Goal: Contribute content: Add original content to the website for others to see

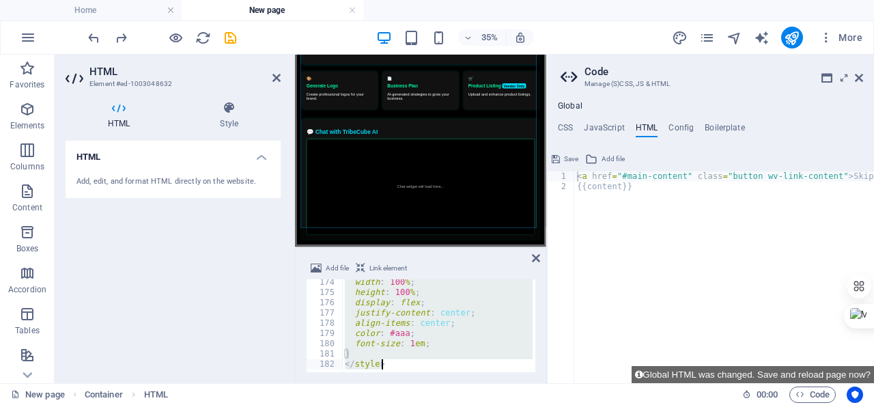
scroll to position [1773, 0]
drag, startPoint x: 340, startPoint y: 283, endPoint x: 438, endPoint y: 420, distance: 168.2
click at [438, 404] on html "[DOMAIN_NAME] Home New page Favorites Elements Columns Content Boxes Accordion …" at bounding box center [437, 202] width 874 height 405
type textarea "} </style>"
paste textarea
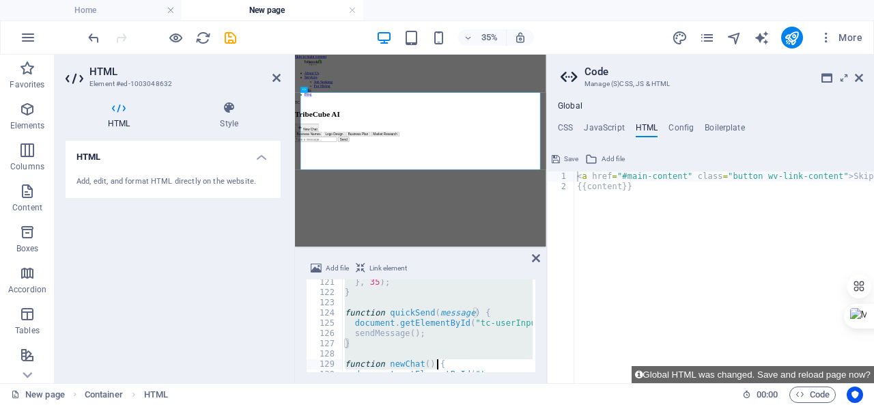
scroll to position [1292, 0]
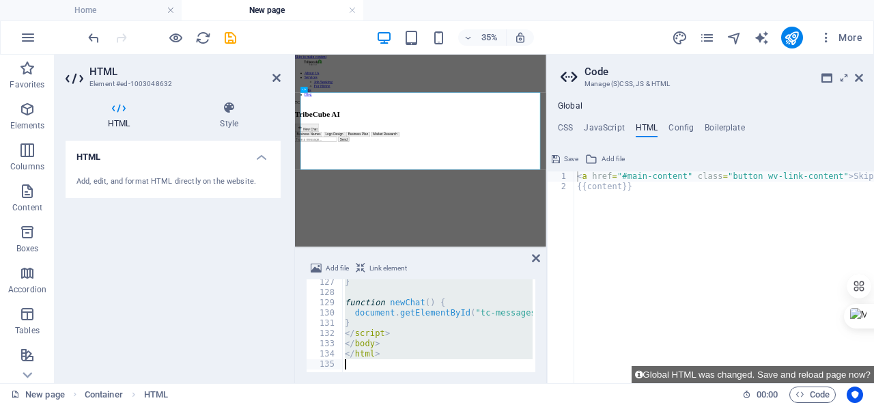
drag, startPoint x: 340, startPoint y: 283, endPoint x: 439, endPoint y: 377, distance: 136.6
click at [439, 377] on div "Add file Link element 127 128 129 130 131 132 133 134 135 } function newChat ( …" at bounding box center [420, 316] width 251 height 134
type textarea "</html>"
paste textarea
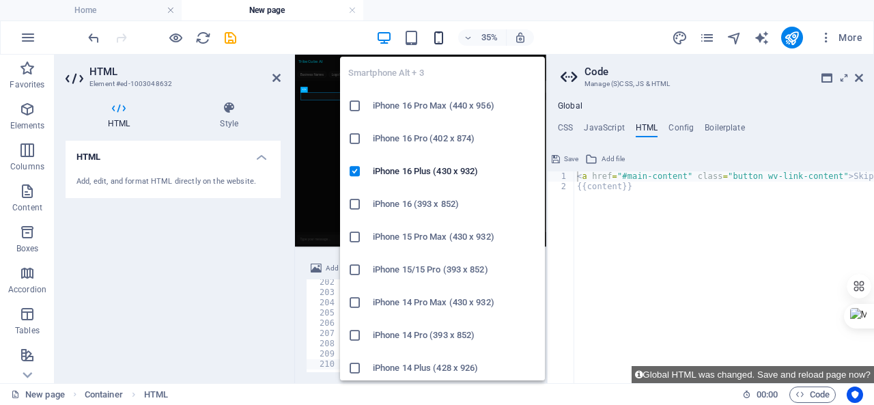
click at [435, 39] on icon "button" at bounding box center [439, 38] width 16 height 16
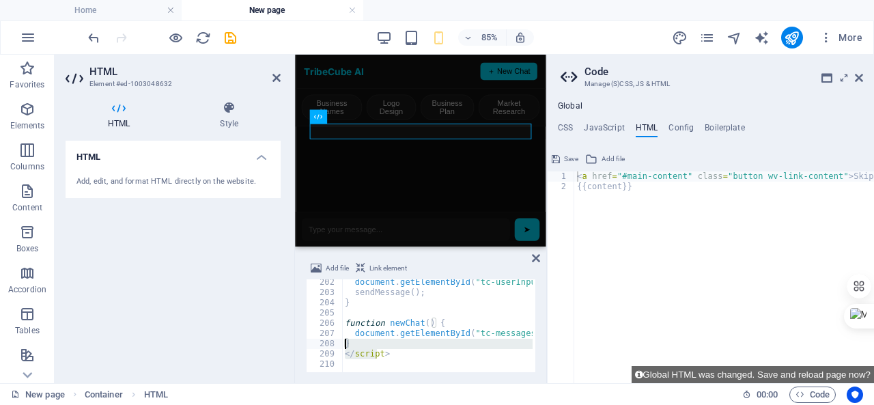
drag, startPoint x: 377, startPoint y: 359, endPoint x: 343, endPoint y: 350, distance: 35.4
click at [343, 349] on div "document . getElementById ( "tc-userInput" ) . value = message ; sendMessage ( …" at bounding box center [586, 332] width 489 height 111
type textarea "} </script>"
click at [354, 362] on div "document . getElementById ( "tc-userInput" ) . value = message ; sendMessage ( …" at bounding box center [586, 332] width 489 height 111
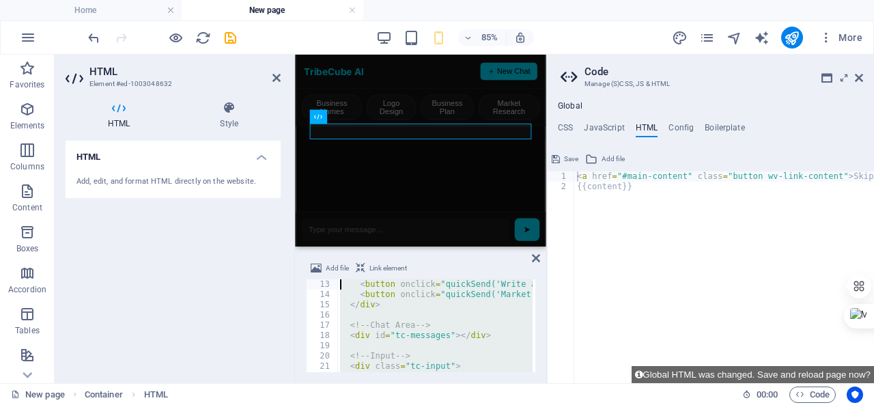
scroll to position [0, 0]
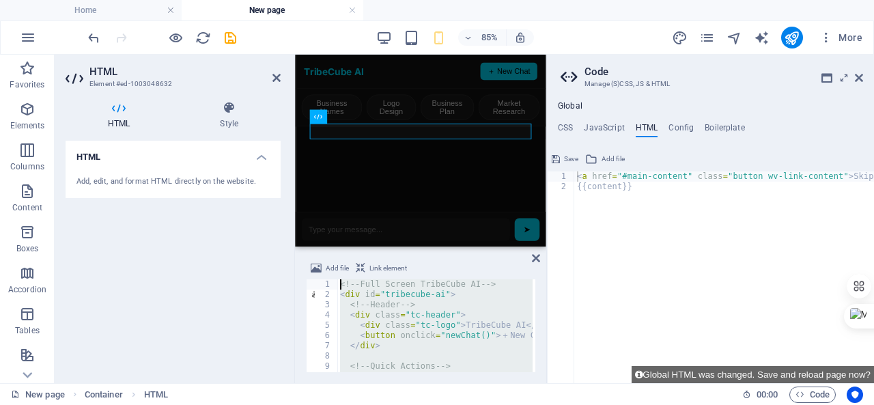
drag, startPoint x: 354, startPoint y: 362, endPoint x: 338, endPoint y: 257, distance: 107.0
click at [338, 257] on div "Add file Link element 1 2 3 4 5 6 7 8 9 10 11 <!-- Full Screen TribeCube AI -->…" at bounding box center [420, 316] width 251 height 134
type textarea "<!-- Full Screen TribeCube AI --> <div id="tribecube-ai">"
paste textarea
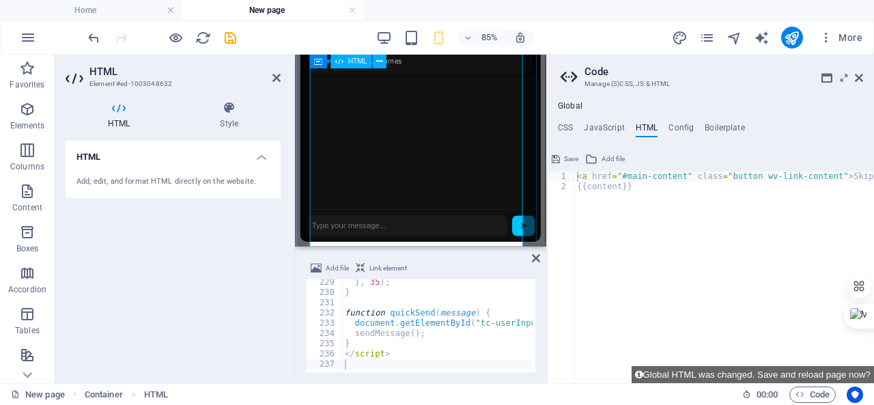
scroll to position [483, 0]
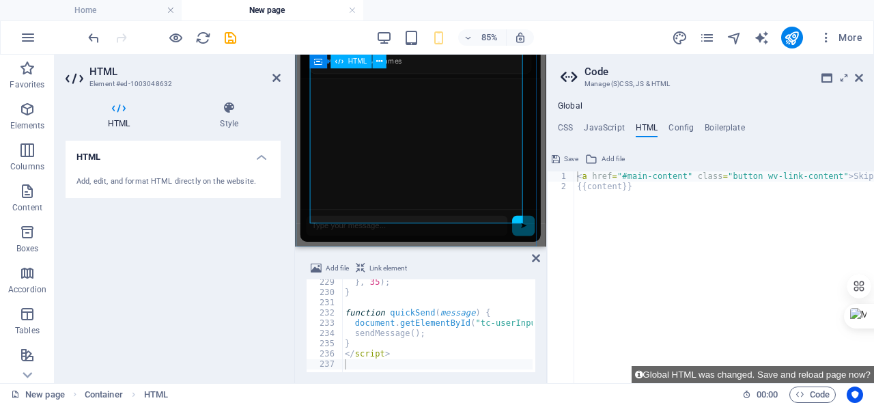
click at [440, 244] on input "text" at bounding box center [426, 256] width 237 height 24
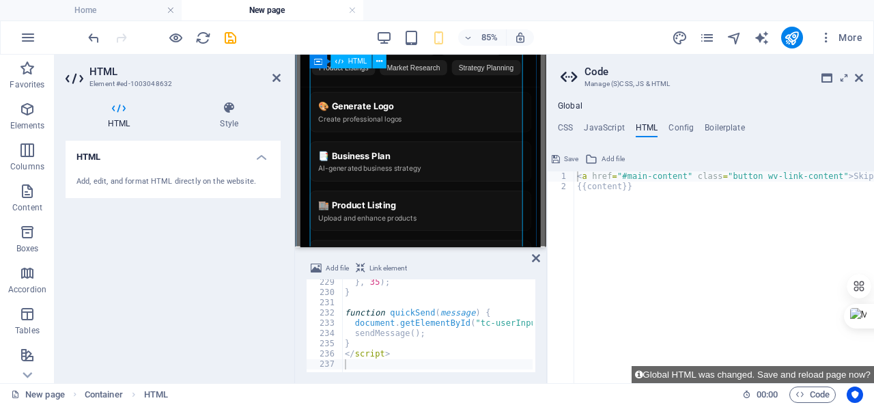
scroll to position [210, 0]
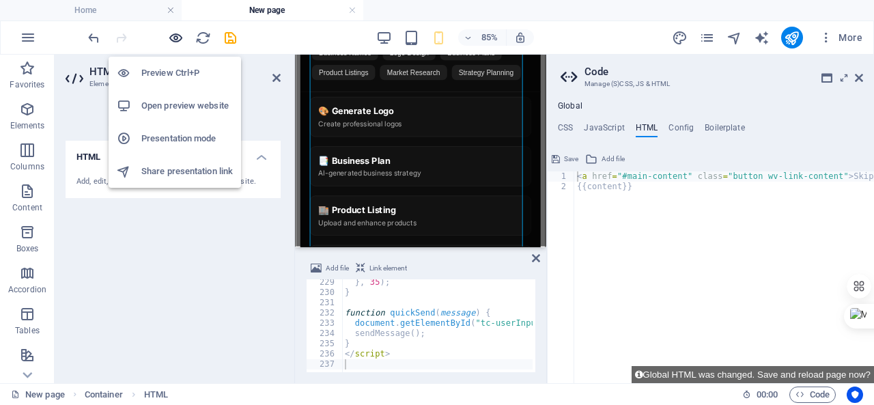
click at [178, 32] on icon "button" at bounding box center [176, 38] width 16 height 16
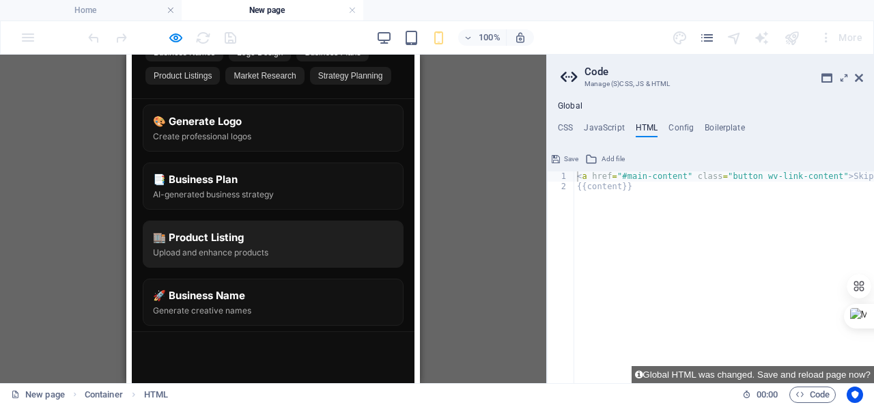
click at [287, 247] on p "Upload and enhance products" at bounding box center [273, 252] width 240 height 10
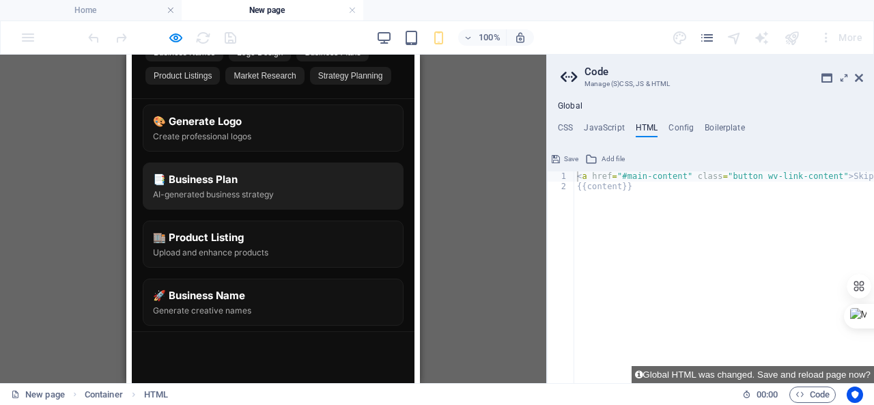
click at [284, 173] on h3 "📑 Business Plan" at bounding box center [273, 179] width 240 height 13
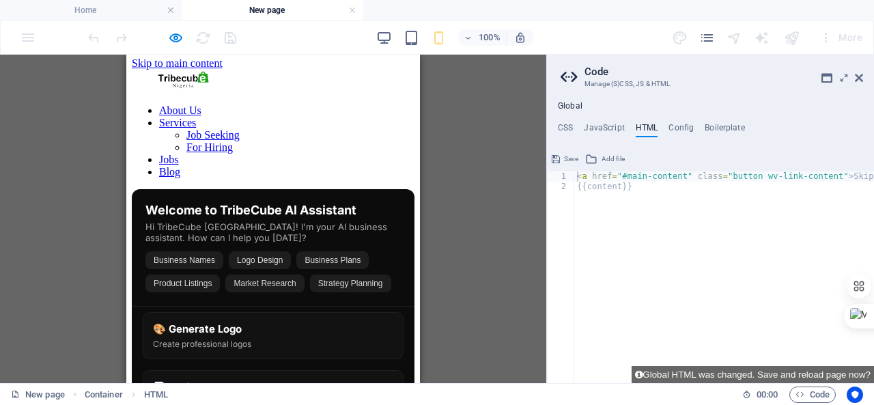
scroll to position [0, 0]
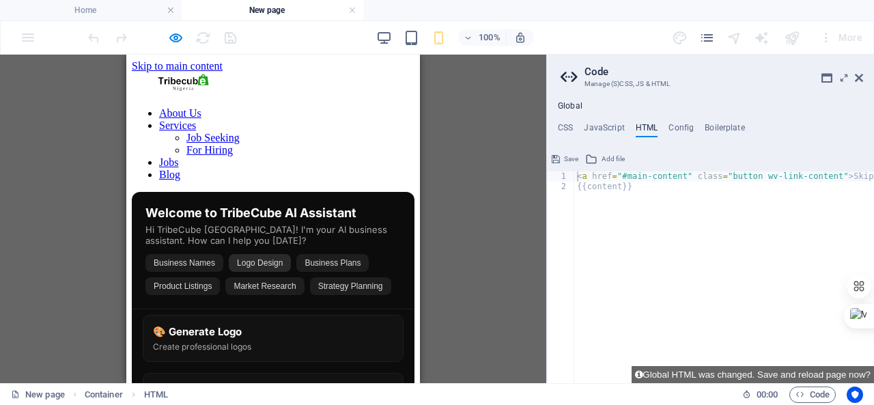
click at [285, 254] on button "Logo Design" at bounding box center [260, 263] width 62 height 18
click at [220, 277] on button "Product Listings" at bounding box center [182, 286] width 74 height 18
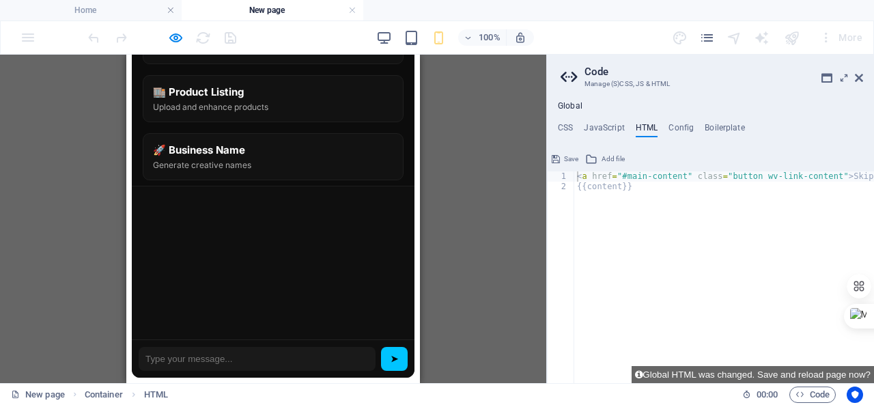
scroll to position [362, 0]
click at [244, 347] on input "text" at bounding box center [257, 359] width 237 height 24
type input ",,"
click at [381, 347] on button "➤" at bounding box center [394, 359] width 27 height 24
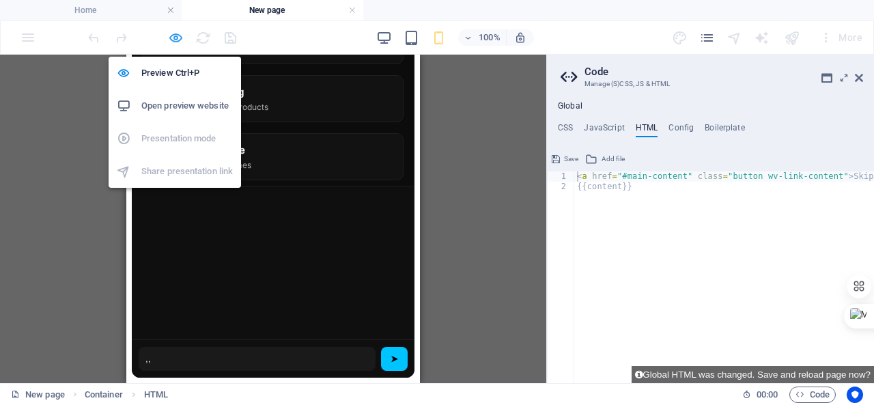
click at [175, 31] on icon "button" at bounding box center [176, 38] width 16 height 16
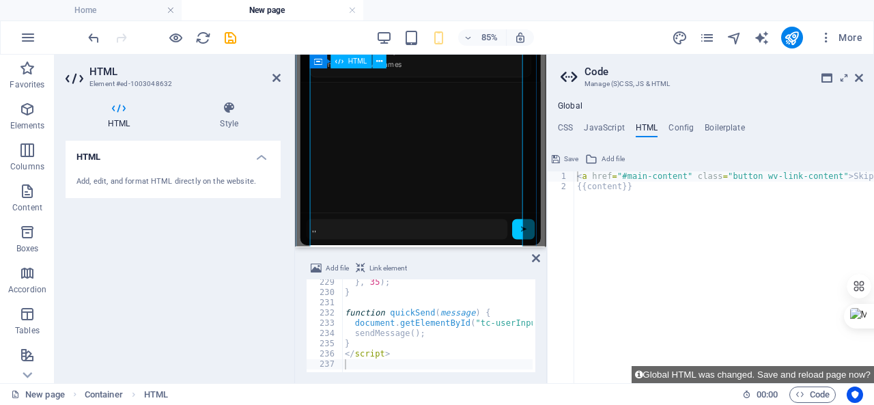
scroll to position [483, 0]
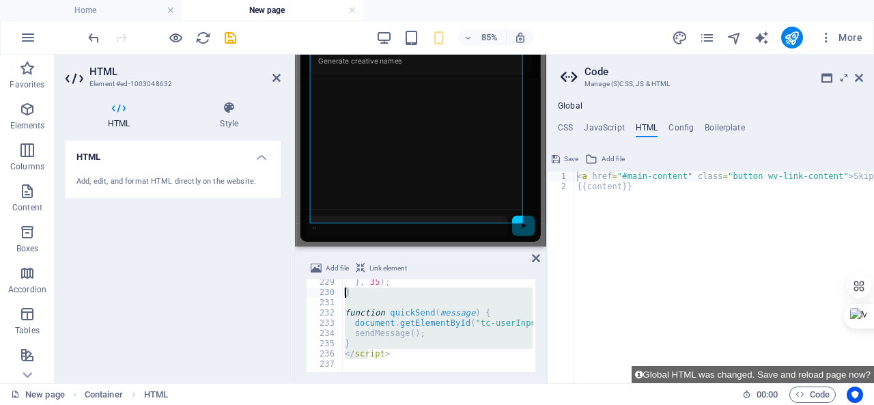
drag, startPoint x: 369, startPoint y: 358, endPoint x: 326, endPoint y: 294, distance: 77.2
click at [326, 294] on div "</script> 229 230 231 232 233 234 235 236 237 } , 35 ) ; } function quickSend (…" at bounding box center [420, 325] width 229 height 93
type textarea "}"
click at [352, 362] on div "} , 35 ) ; } function quickSend ( message ) { document . getElementById ( "tc-u…" at bounding box center [586, 332] width 489 height 111
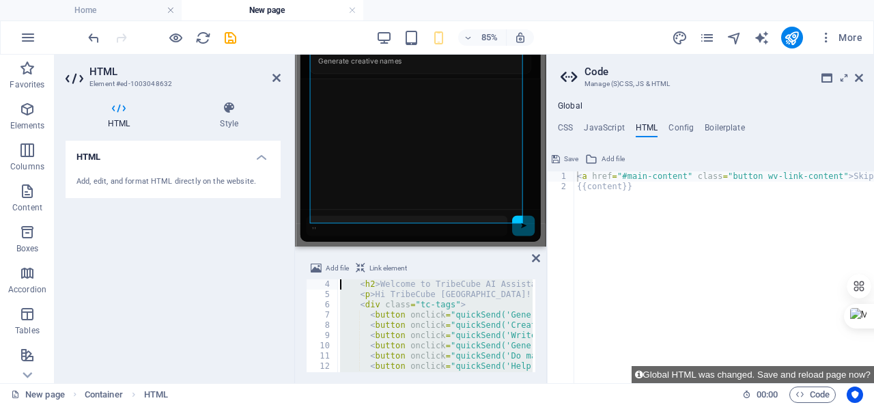
scroll to position [0, 0]
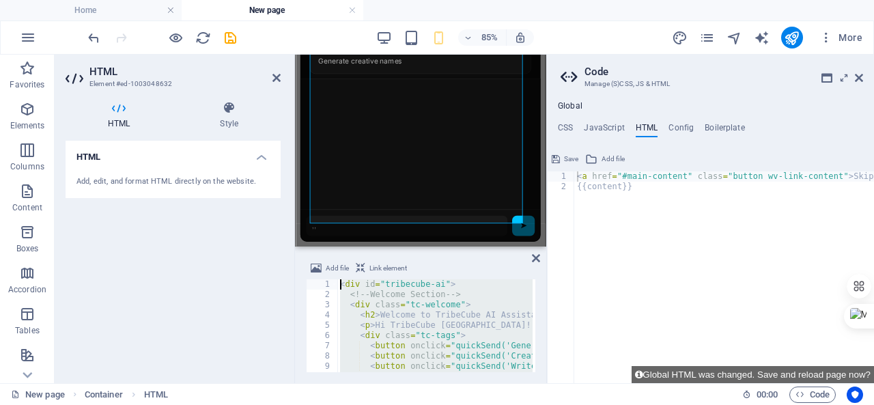
drag, startPoint x: 352, startPoint y: 362, endPoint x: 330, endPoint y: 249, distance: 115.4
click at [330, 249] on aside "Add file Link element 1 2 3 4 5 6 7 8 9 10 11 < div id = "tribecube-ai" > <!-- …" at bounding box center [420, 314] width 251 height 137
type textarea "<div id="tribecube-ai"> <!-- Welcome Section -->"
paste textarea
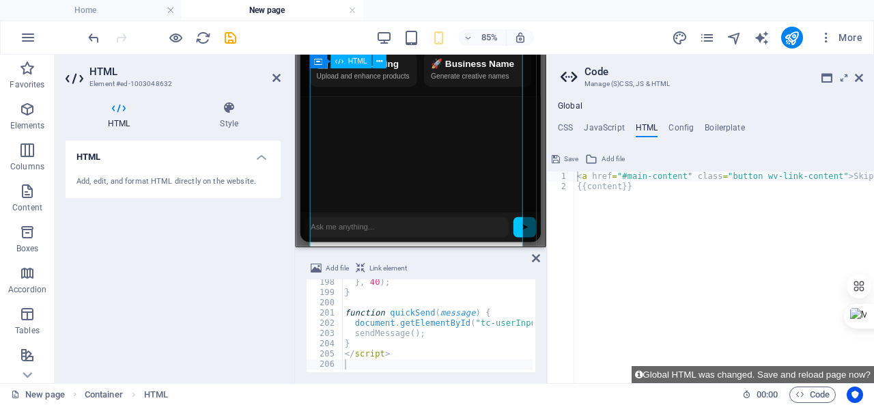
scroll to position [403, 0]
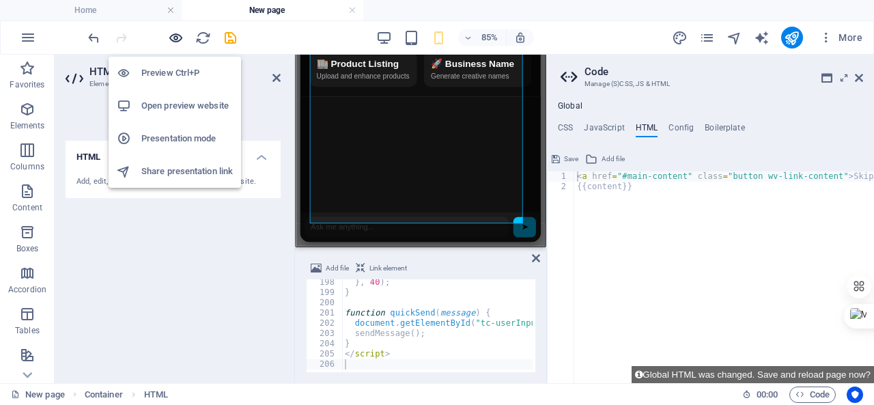
click at [172, 35] on icon "button" at bounding box center [176, 38] width 16 height 16
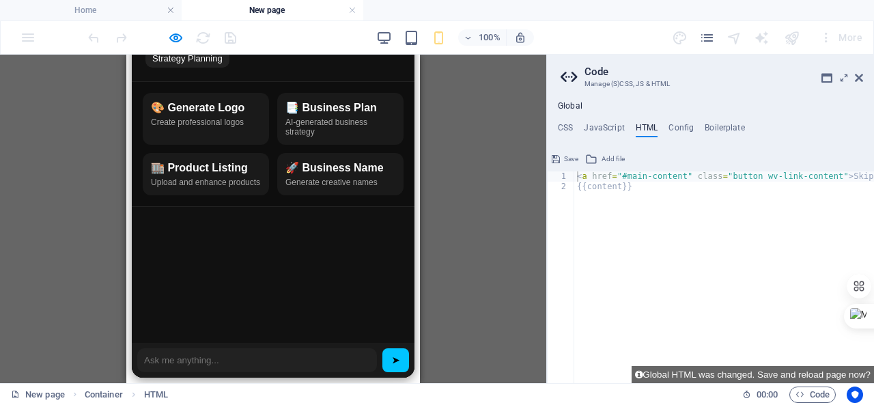
scroll to position [282, 0]
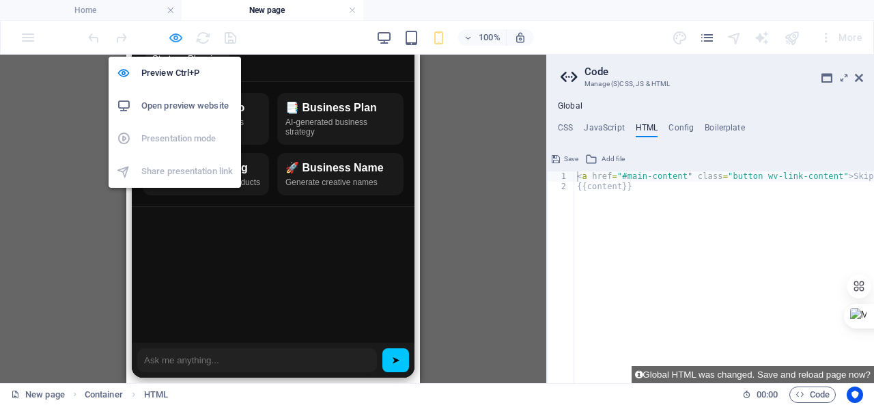
click at [176, 41] on icon "button" at bounding box center [176, 38] width 16 height 16
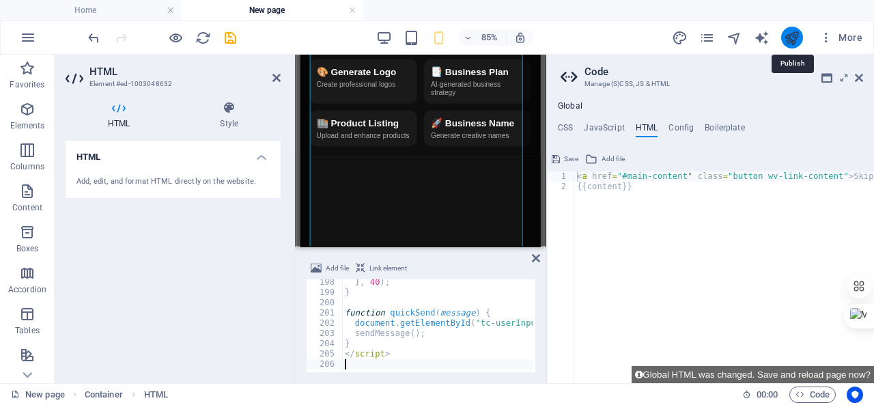
click at [793, 32] on icon "publish" at bounding box center [792, 38] width 16 height 16
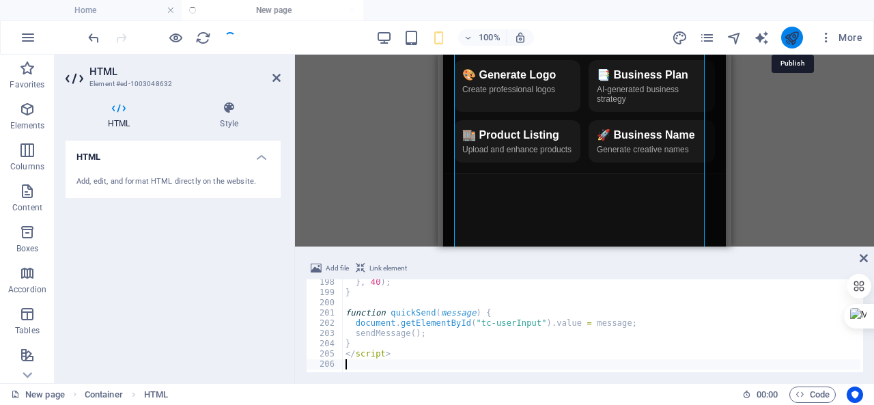
scroll to position [2017, 0]
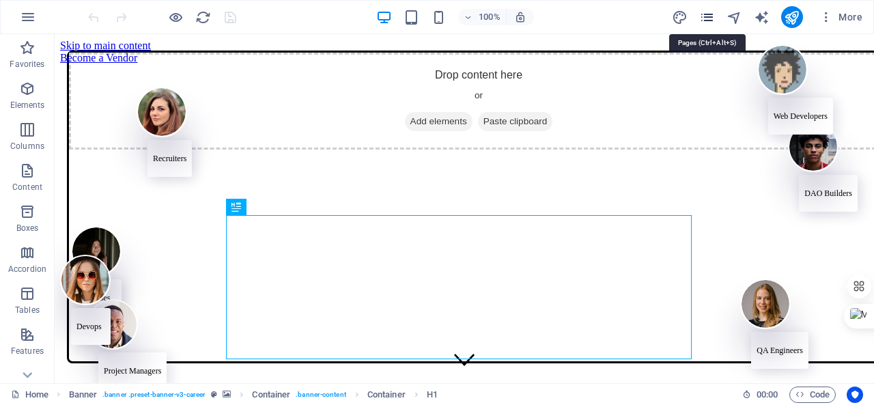
click at [713, 14] on icon "pages" at bounding box center [707, 18] width 16 height 16
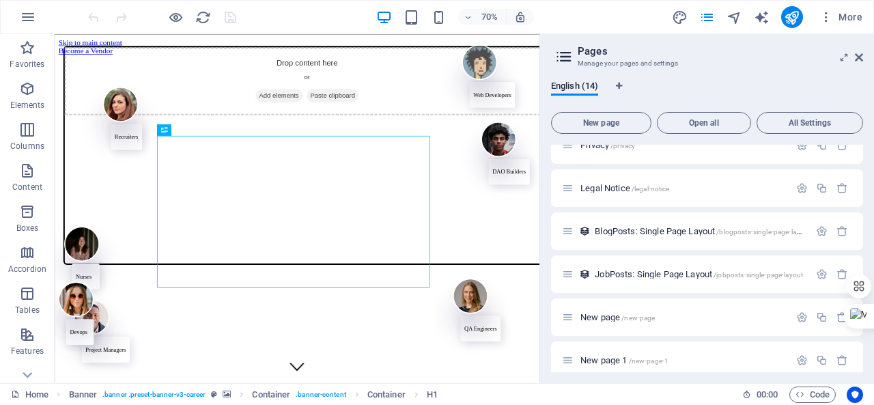
scroll to position [341, 0]
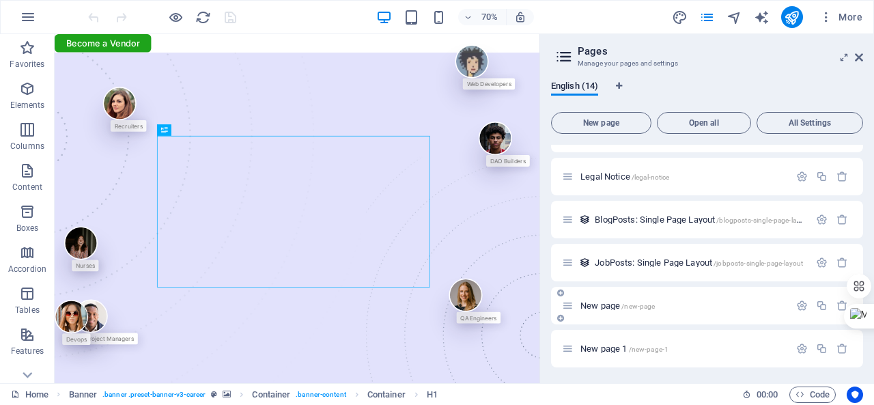
click at [703, 306] on p "New page /new-page" at bounding box center [682, 305] width 205 height 9
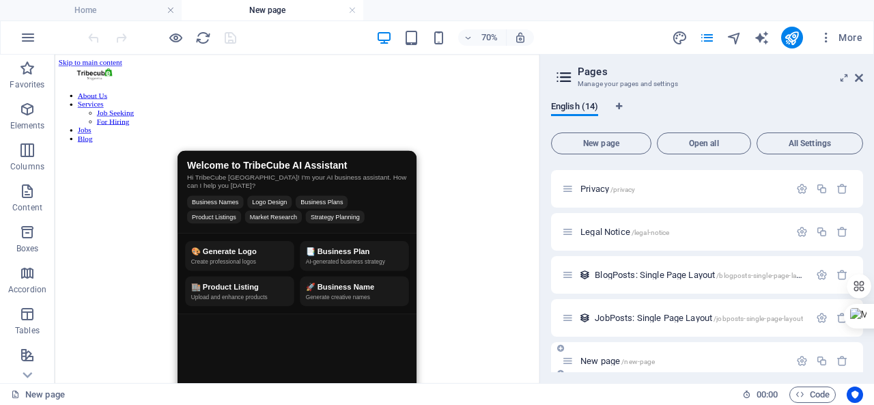
scroll to position [0, 0]
drag, startPoint x: 703, startPoint y: 306, endPoint x: 735, endPoint y: 317, distance: 33.5
click at [735, 317] on div "JobPosts: Single Page Layout /jobposts-single-page-layout" at bounding box center [707, 318] width 312 height 38
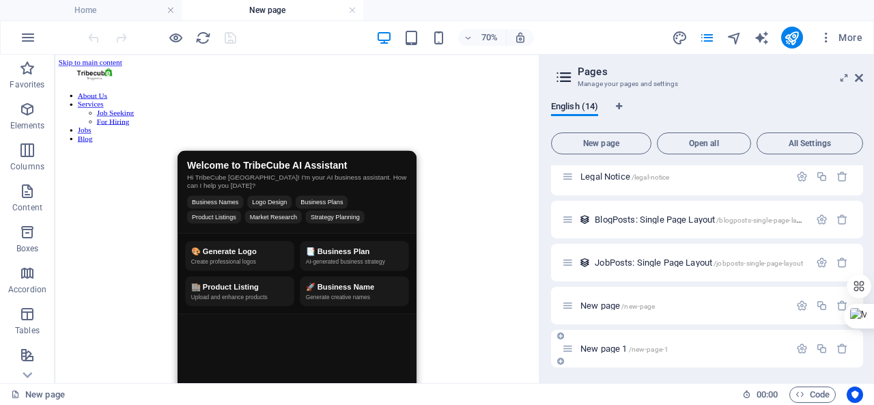
click at [710, 341] on div "New page 1 /new-page-1" at bounding box center [675, 349] width 227 height 16
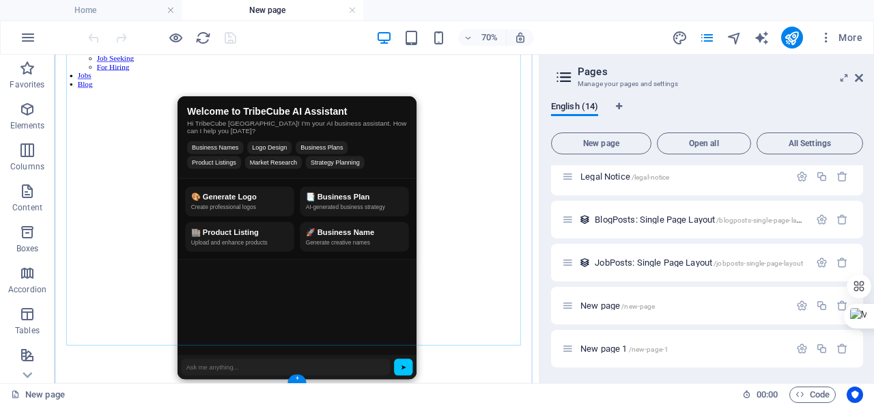
scroll to position [139, 0]
click at [519, 300] on div "Welcome to TribeCube AI Assistant Hi TribeCube Nigeria! I'm your AI business as…" at bounding box center [400, 316] width 681 height 404
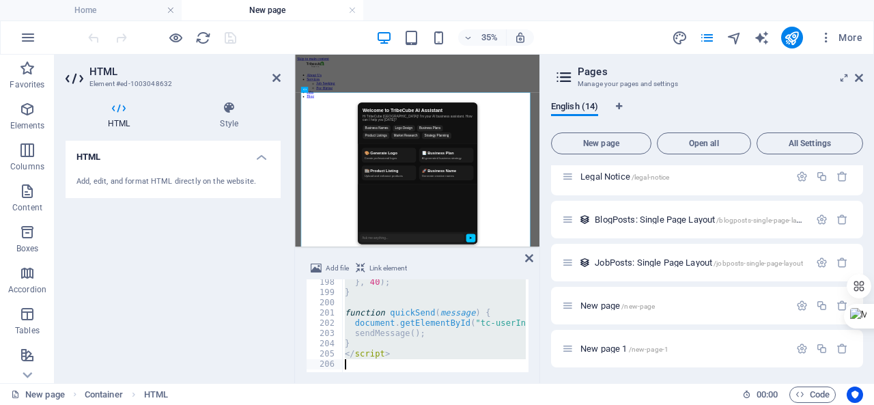
scroll to position [2019, 0]
drag, startPoint x: 341, startPoint y: 285, endPoint x: 449, endPoint y: 369, distance: 137.2
click at [449, 371] on div "<div id="tribe-ai"> 198 199 200 201 202 203 204 205 206 } , 40 ) ; } function q…" at bounding box center [417, 325] width 223 height 93
type textarea "</script>"
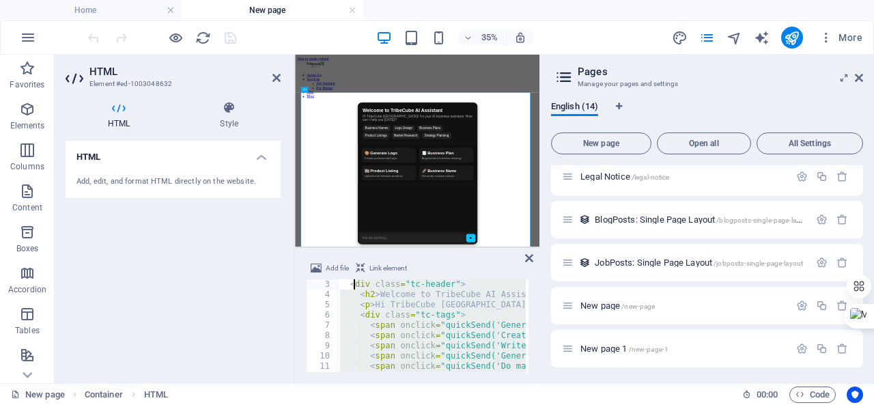
scroll to position [0, 0]
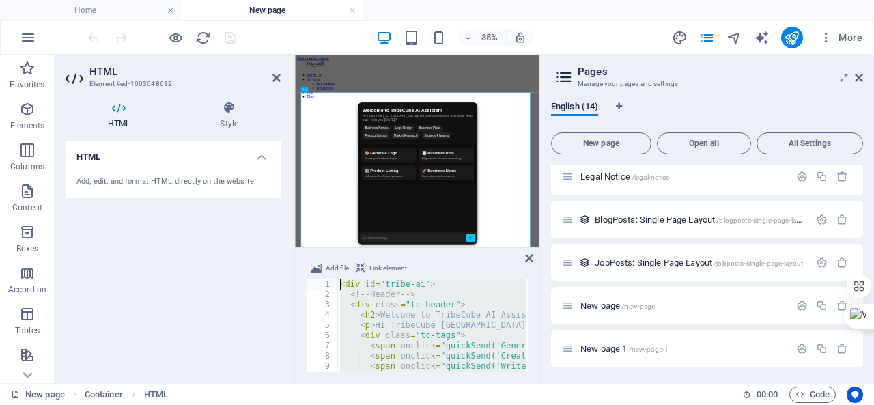
drag, startPoint x: 356, startPoint y: 361, endPoint x: 356, endPoint y: 260, distance: 101.0
click at [356, 260] on div "Add file Link element 1 2 3 4 5 6 7 8 9 10 11 < div id = "tribe-ai" > <!-- Head…" at bounding box center [417, 316] width 223 height 112
type textarea "<div id="tribe-ai"> <!-- Header -->"
paste textarea
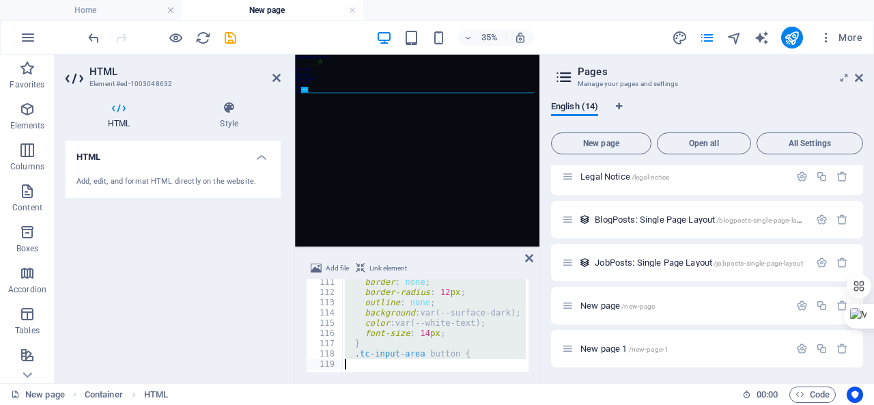
scroll to position [1128, 0]
drag, startPoint x: 339, startPoint y: 284, endPoint x: 423, endPoint y: 383, distance: 129.4
click at [423, 383] on section "Favorites Elements Columns Content Boxes Accordion Tables Features Images Slide…" at bounding box center [269, 219] width 539 height 328
type textarea ".tc-input-area button {"
paste textarea
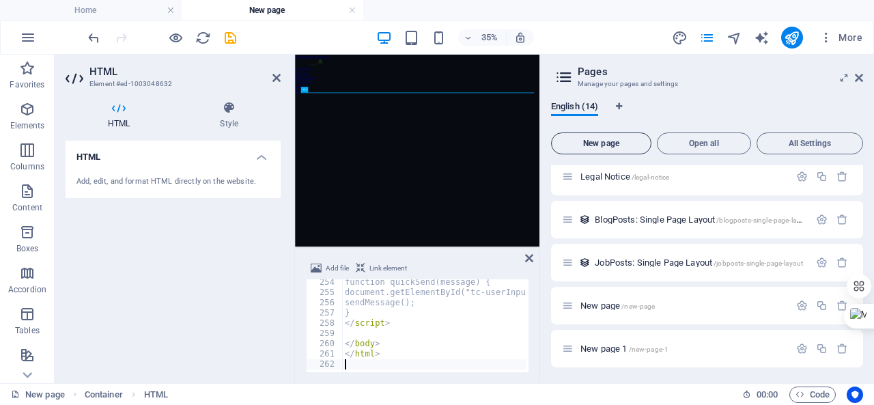
scroll to position [2593, 0]
